Goal: Find specific page/section: Find specific page/section

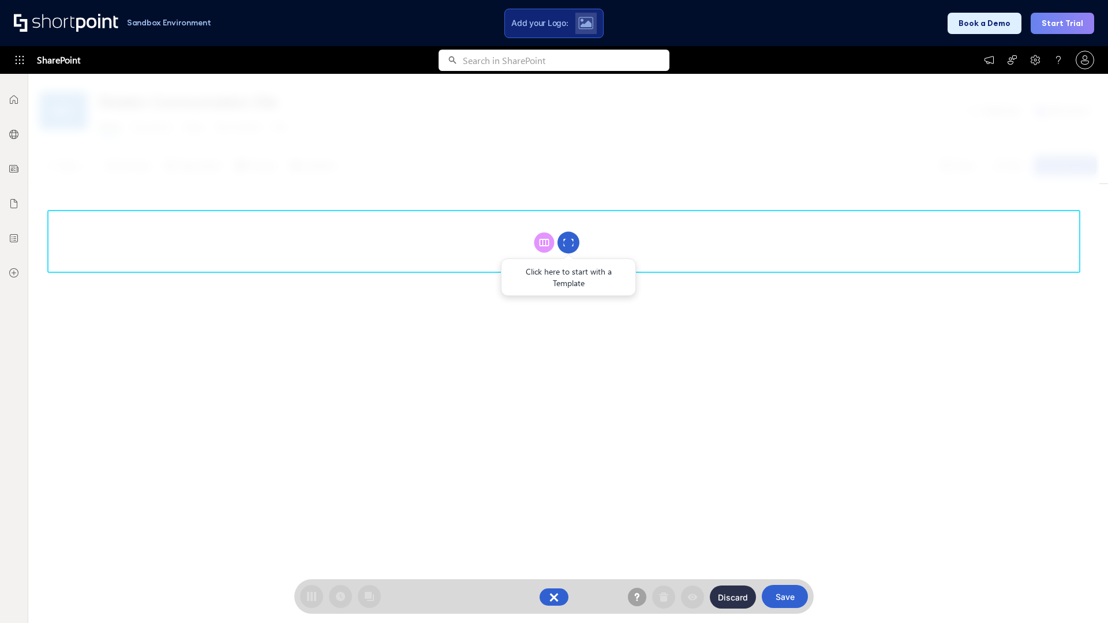
click at [568, 242] on circle at bounding box center [568, 243] width 22 height 22
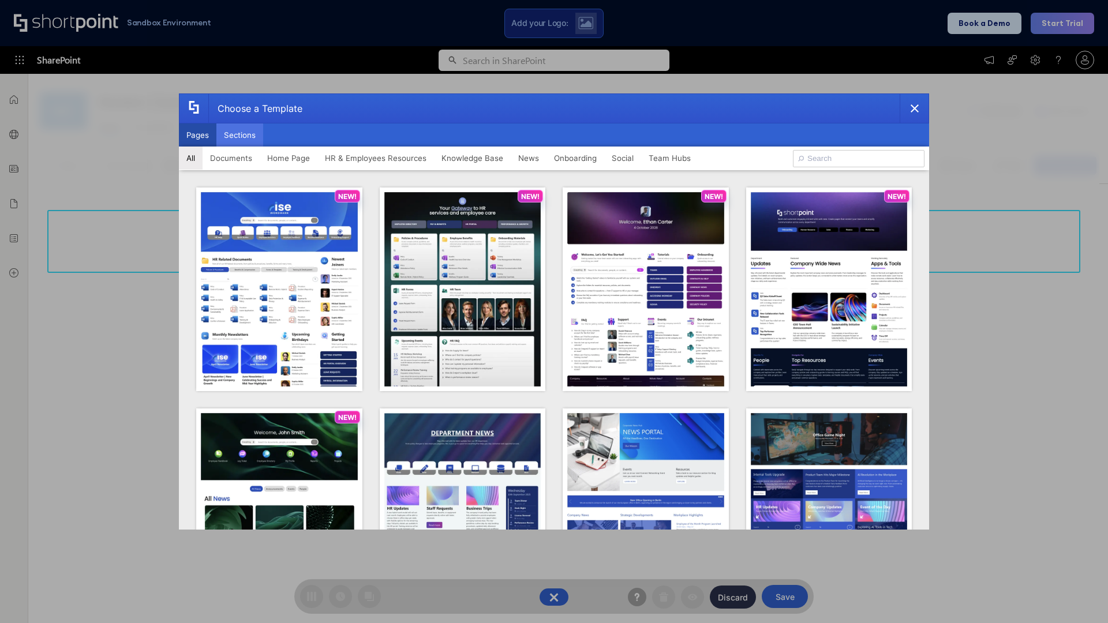
click at [239, 135] on button "Sections" at bounding box center [239, 134] width 47 height 23
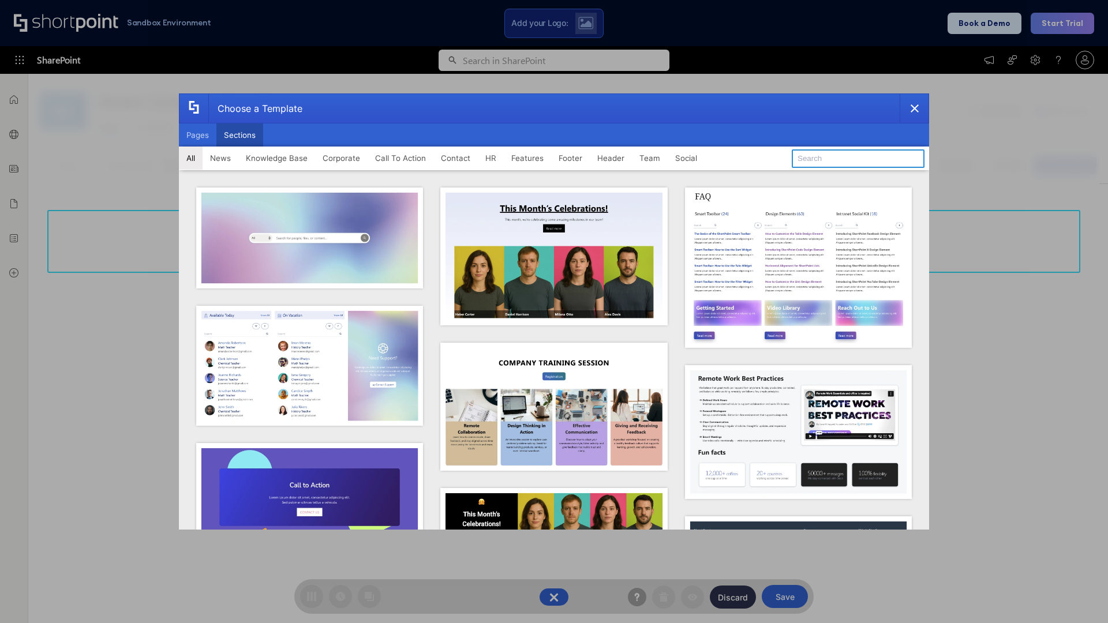
type input "Team Dashboard 1"
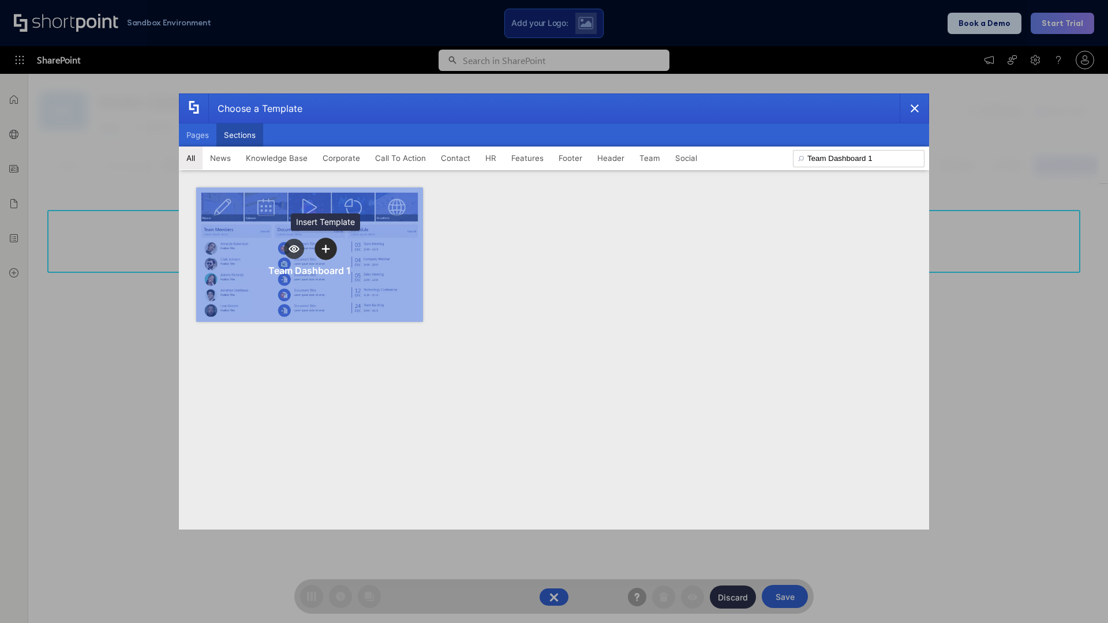
click at [325, 249] on icon "template selector" at bounding box center [325, 249] width 8 height 8
